Goal: Task Accomplishment & Management: Manage account settings

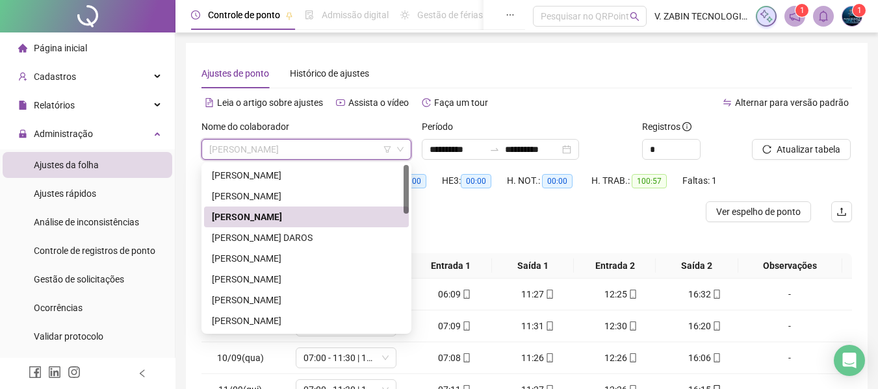
scroll to position [25, 0]
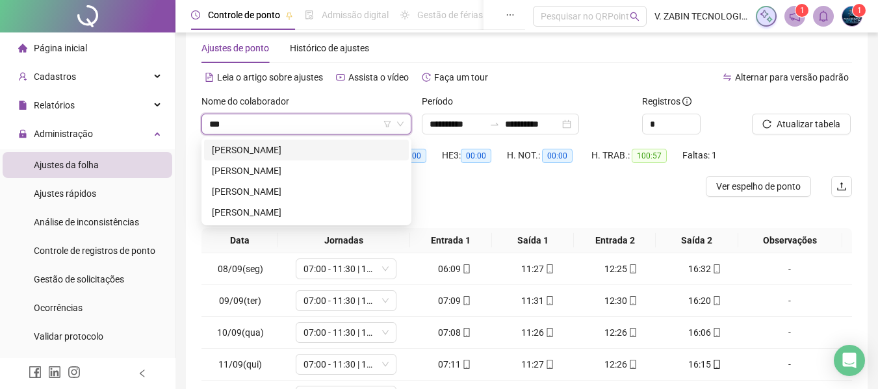
type input "****"
click at [285, 187] on div "[PERSON_NAME]" at bounding box center [306, 192] width 189 height 14
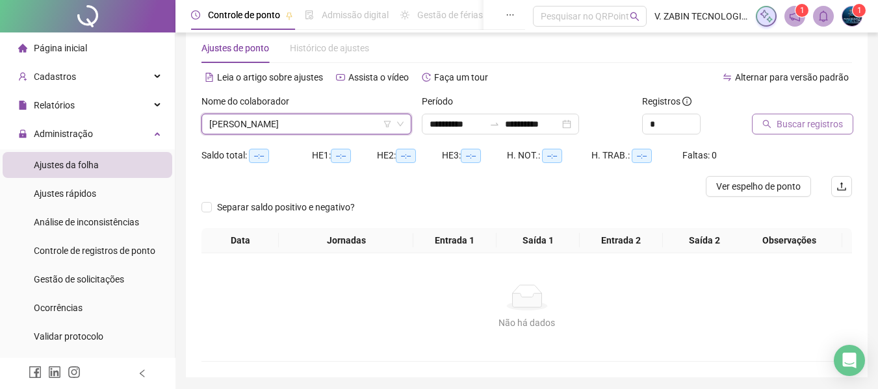
click at [825, 121] on span "Buscar registros" at bounding box center [810, 124] width 66 height 14
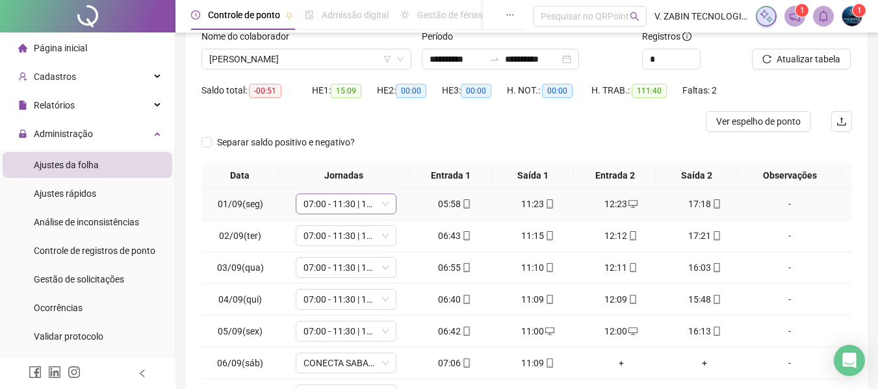
scroll to position [220, 0]
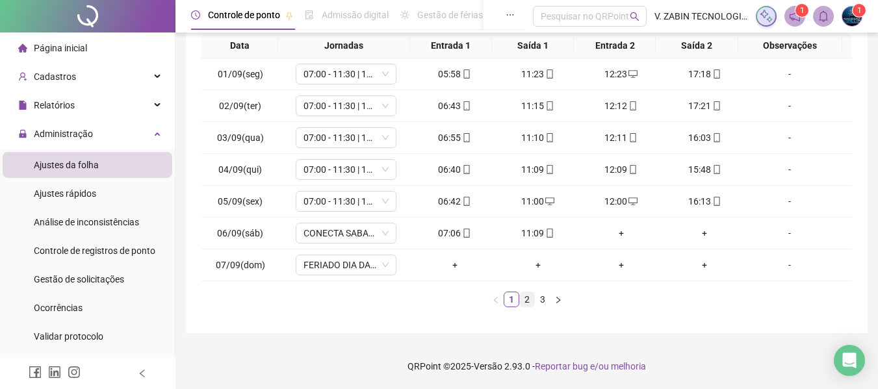
click at [528, 294] on link "2" at bounding box center [527, 299] width 14 height 14
click at [547, 300] on link "3" at bounding box center [543, 299] width 14 height 14
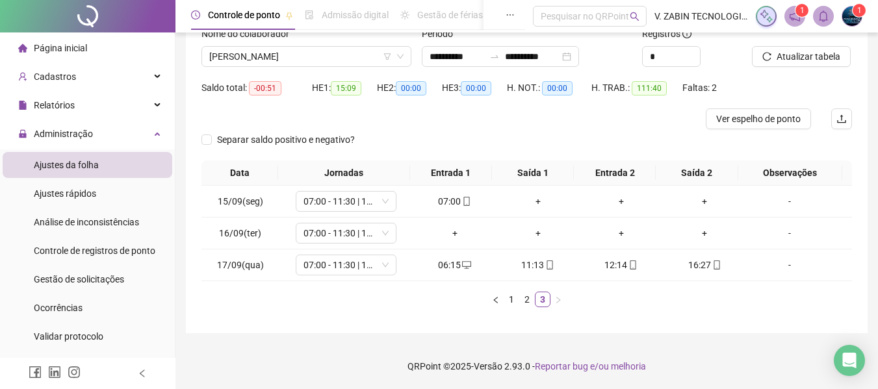
scroll to position [93, 0]
click at [223, 237] on span "16/09(ter)" at bounding box center [240, 233] width 42 height 10
click at [447, 236] on div "+" at bounding box center [455, 233] width 73 height 14
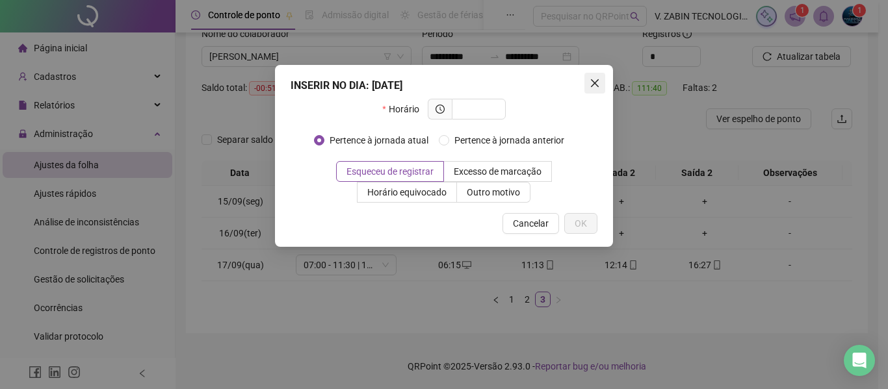
click at [592, 88] on icon "close" at bounding box center [595, 83] width 10 height 10
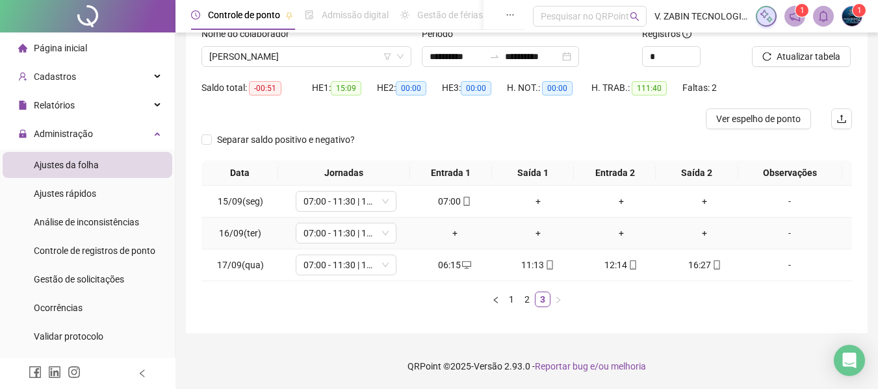
click at [250, 233] on span "16/09(ter)" at bounding box center [240, 233] width 42 height 10
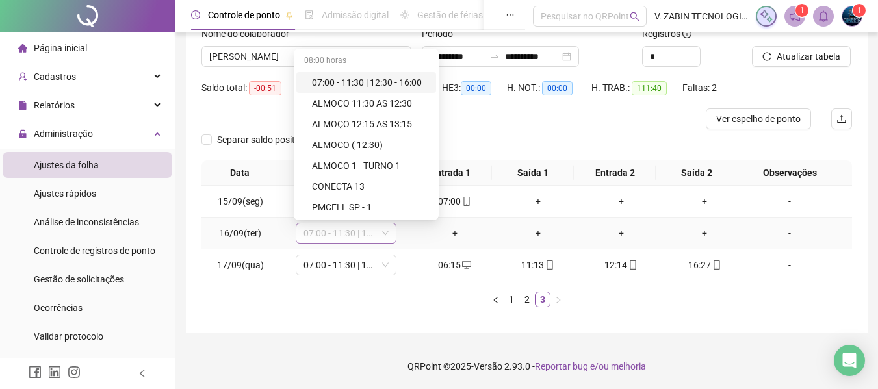
click at [313, 232] on span "07:00 - 11:30 | 12:30 - 16:00" at bounding box center [346, 233] width 85 height 19
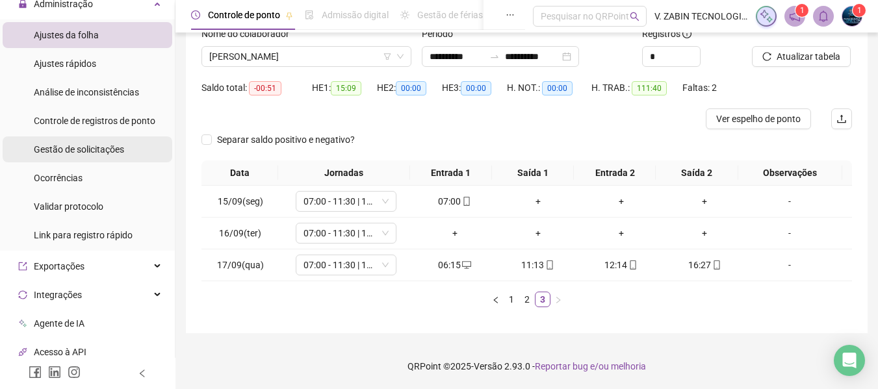
scroll to position [0, 0]
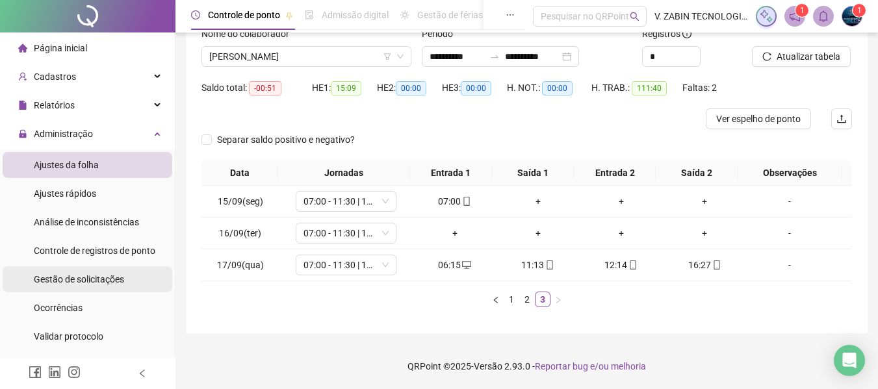
click at [95, 281] on span "Gestão de solicitações" at bounding box center [79, 279] width 90 height 10
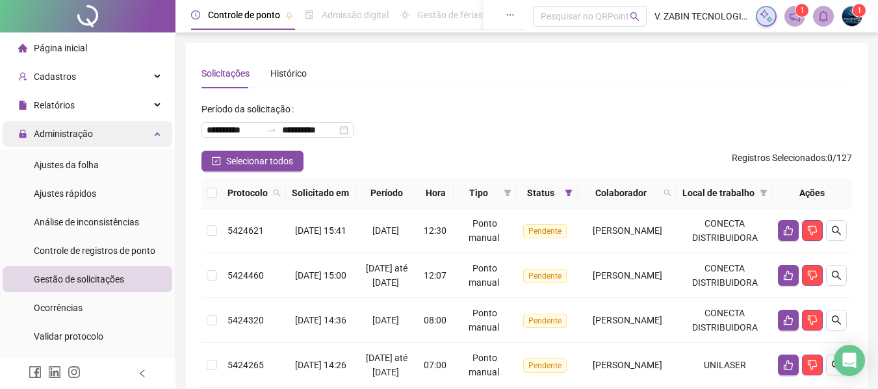
click at [150, 131] on div "Administração" at bounding box center [88, 134] width 170 height 26
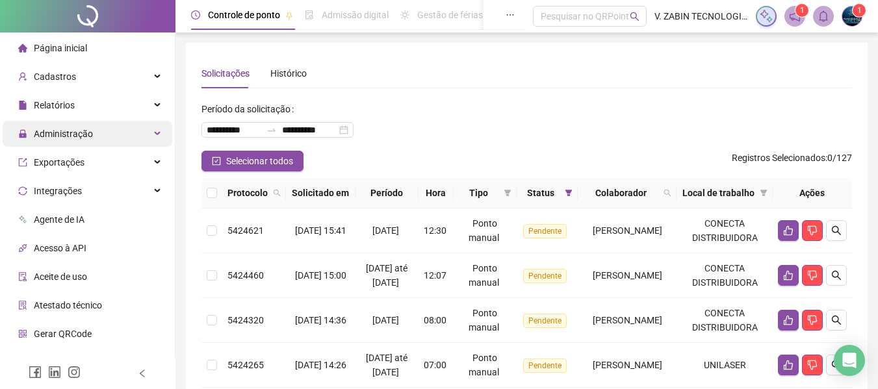
click at [147, 131] on div "Administração" at bounding box center [88, 134] width 170 height 26
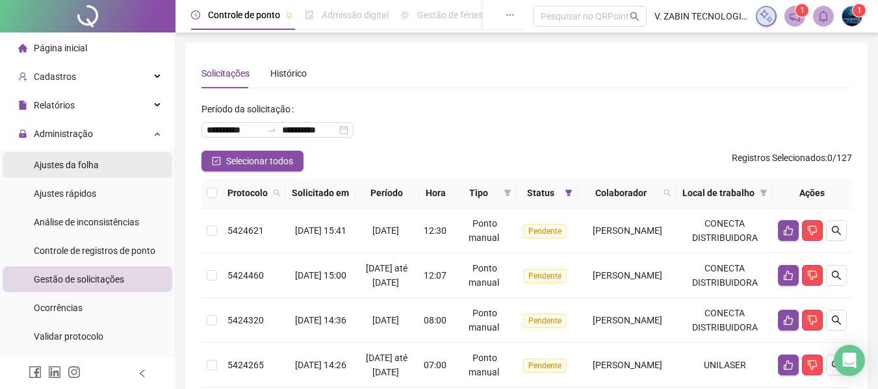
click at [107, 169] on li "Ajustes da folha" at bounding box center [88, 165] width 170 height 26
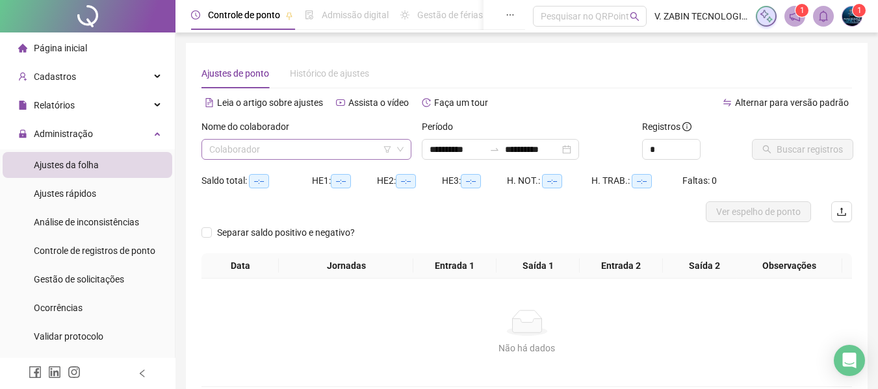
click at [285, 159] on div "Colaborador" at bounding box center [306, 149] width 210 height 21
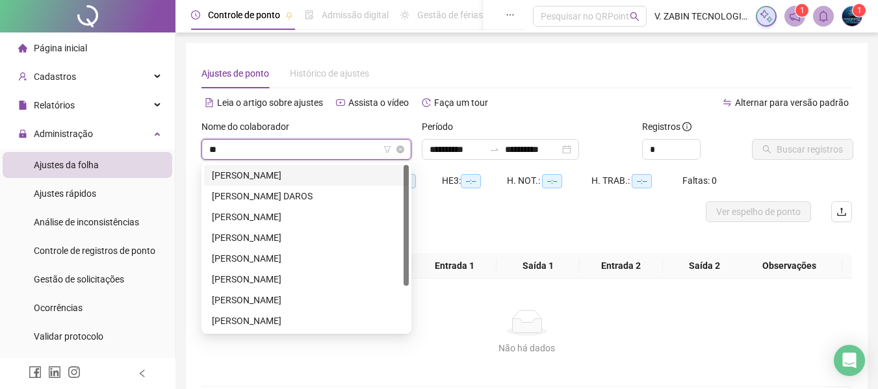
type input "***"
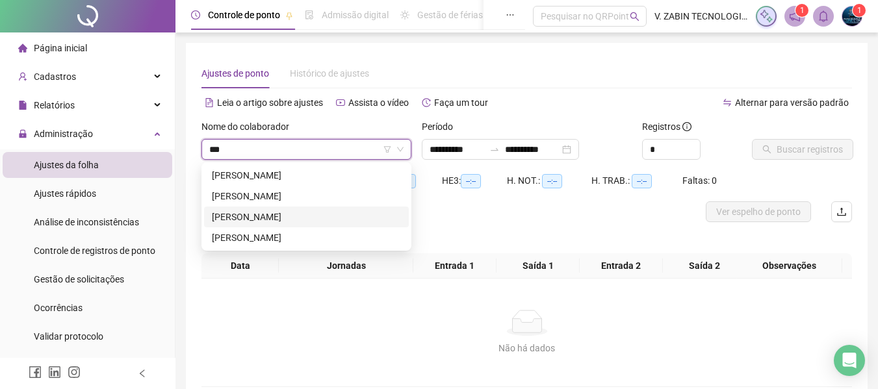
click at [281, 214] on div "[PERSON_NAME]" at bounding box center [306, 217] width 189 height 14
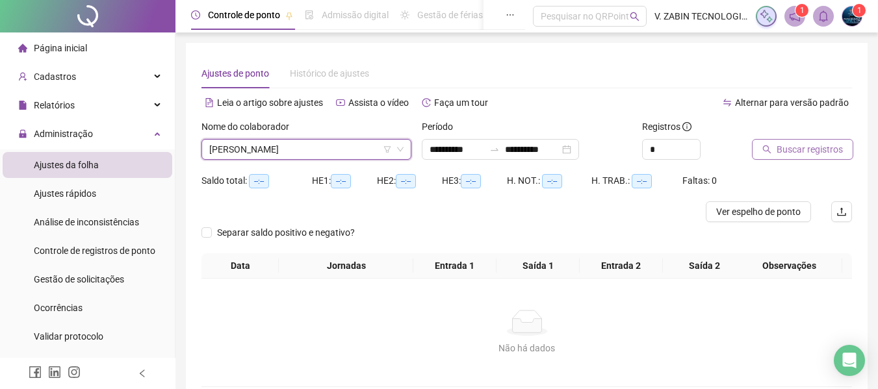
click at [801, 148] on span "Buscar registros" at bounding box center [810, 149] width 66 height 14
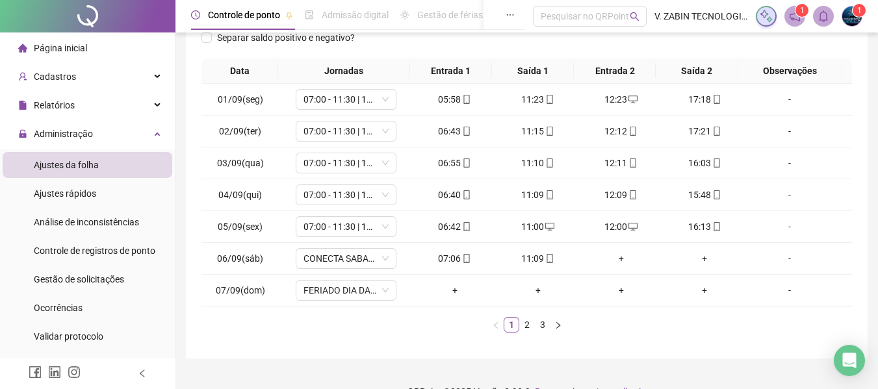
scroll to position [220, 0]
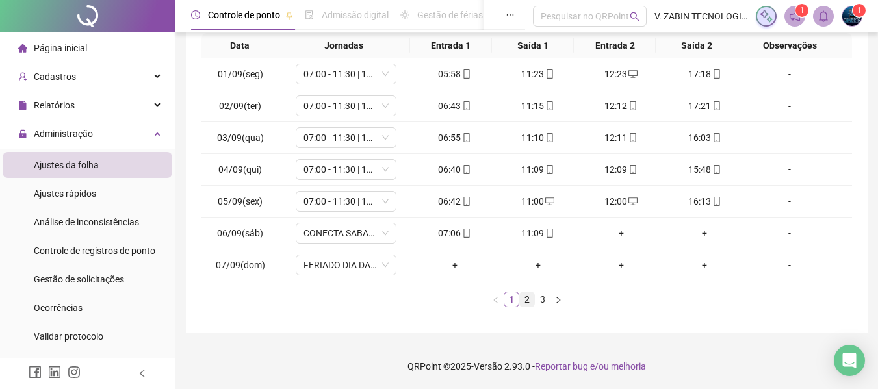
click at [530, 304] on link "2" at bounding box center [527, 299] width 14 height 14
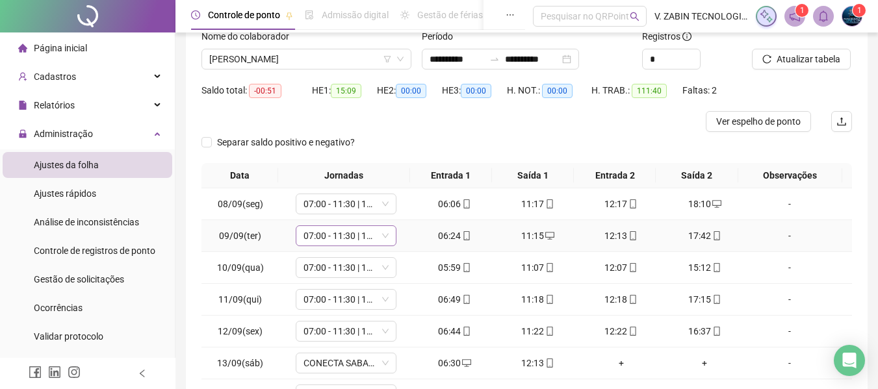
scroll to position [155, 0]
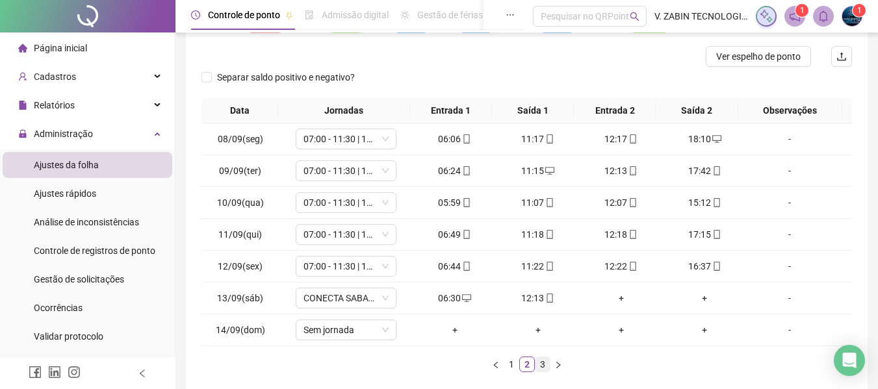
click at [541, 371] on link "3" at bounding box center [543, 364] width 14 height 14
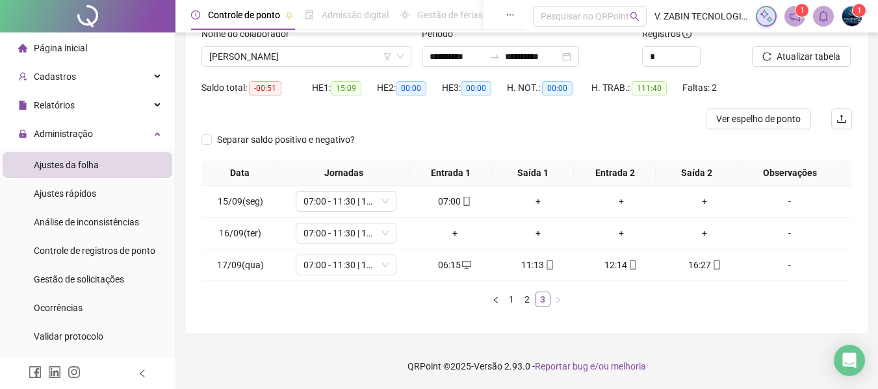
scroll to position [93, 0]
click at [233, 234] on span "16/09(ter)" at bounding box center [240, 233] width 42 height 10
click at [782, 233] on div "-" at bounding box center [789, 233] width 77 height 14
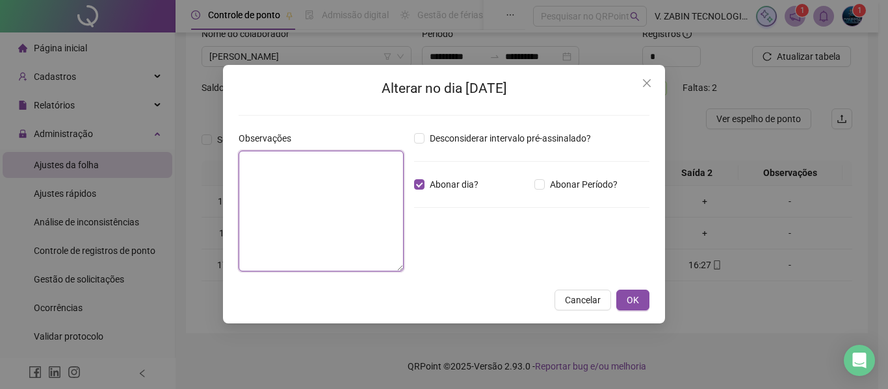
click at [339, 207] on textarea at bounding box center [321, 211] width 165 height 121
type textarea "*"
type textarea "********"
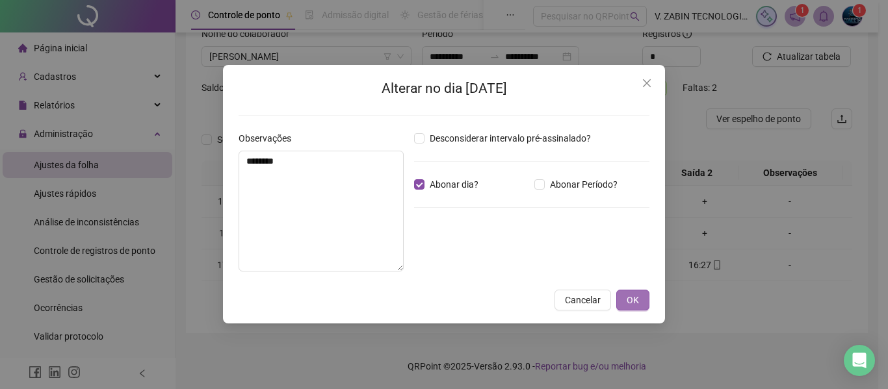
click at [631, 294] on span "OK" at bounding box center [633, 300] width 12 height 14
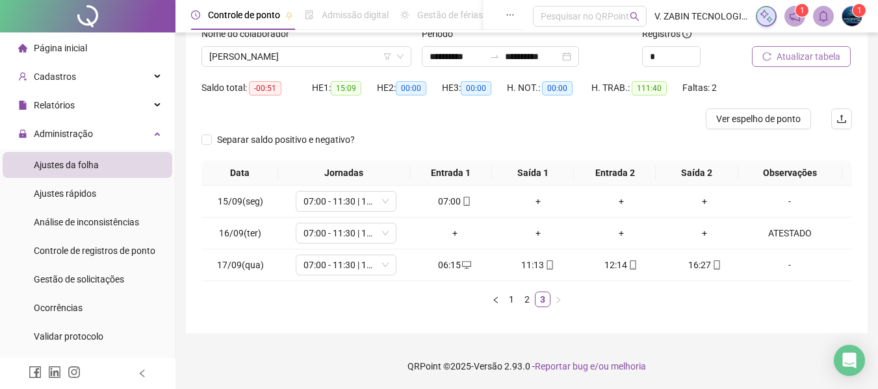
click at [790, 51] on span "Atualizar tabela" at bounding box center [809, 56] width 64 height 14
